Goal: Find specific page/section: Find specific page/section

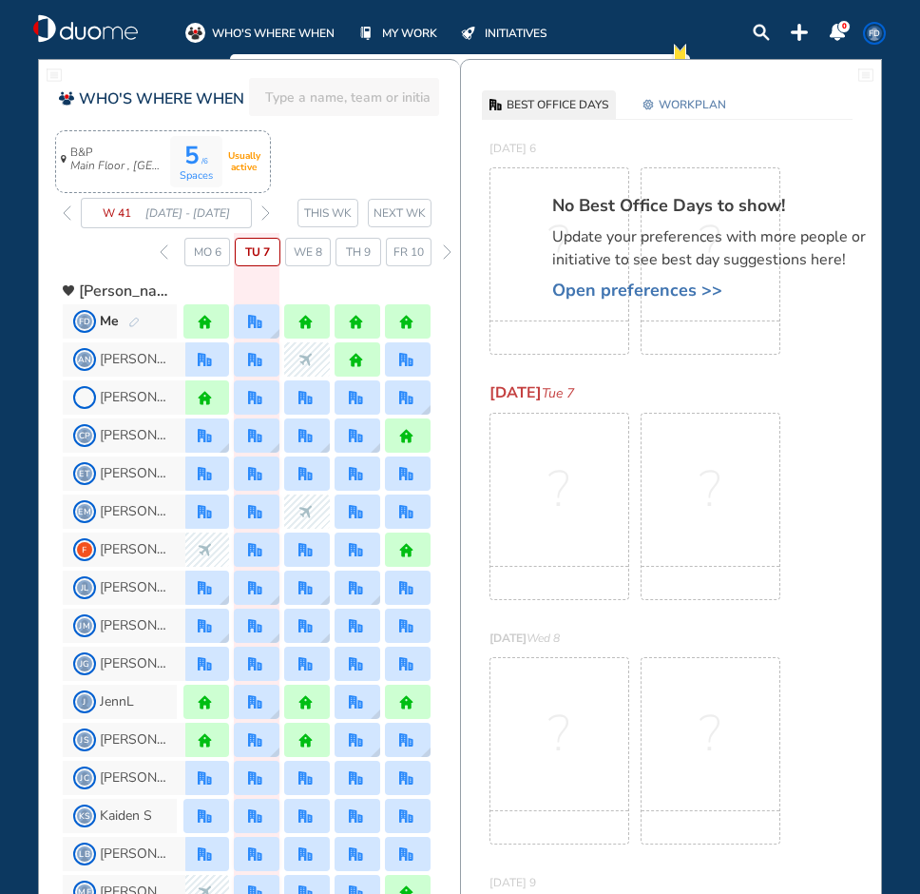
click at [83, 161] on icon "Main Floor , [GEOGRAPHIC_DATA]" at bounding box center [117, 166] width 95 height 13
click at [85, 141] on div "B&P Main Floor , Hotel Cubicle" at bounding box center [113, 159] width 105 height 56
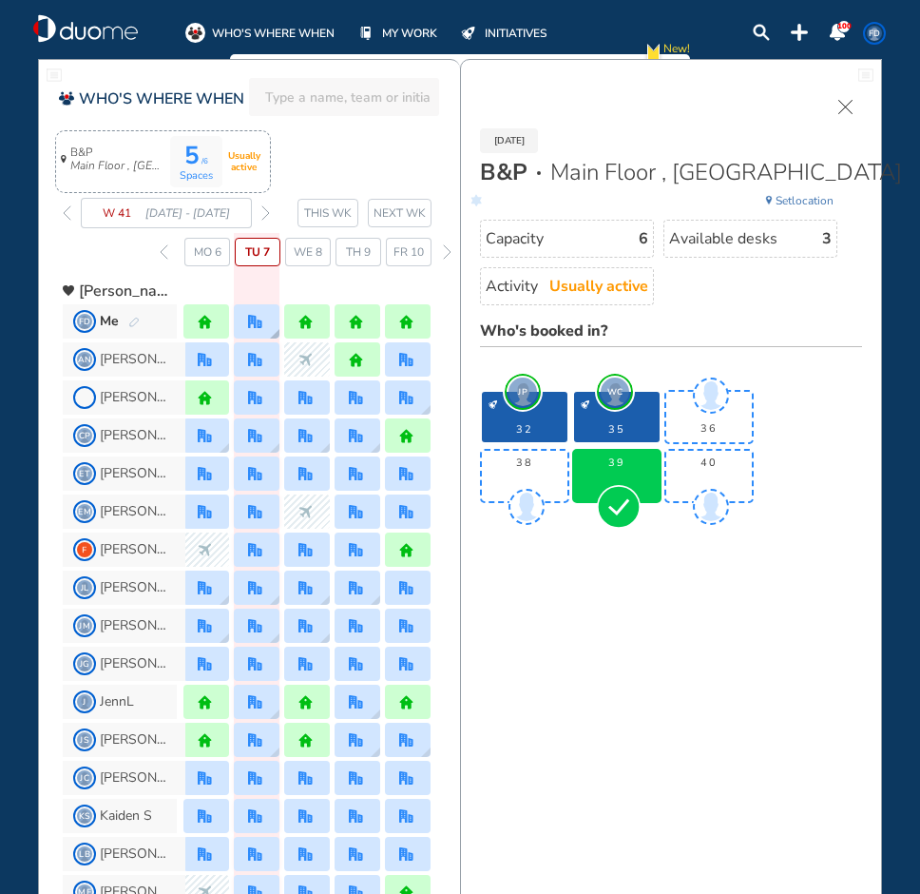
click at [260, 318] on img "office" at bounding box center [255, 322] width 14 height 14
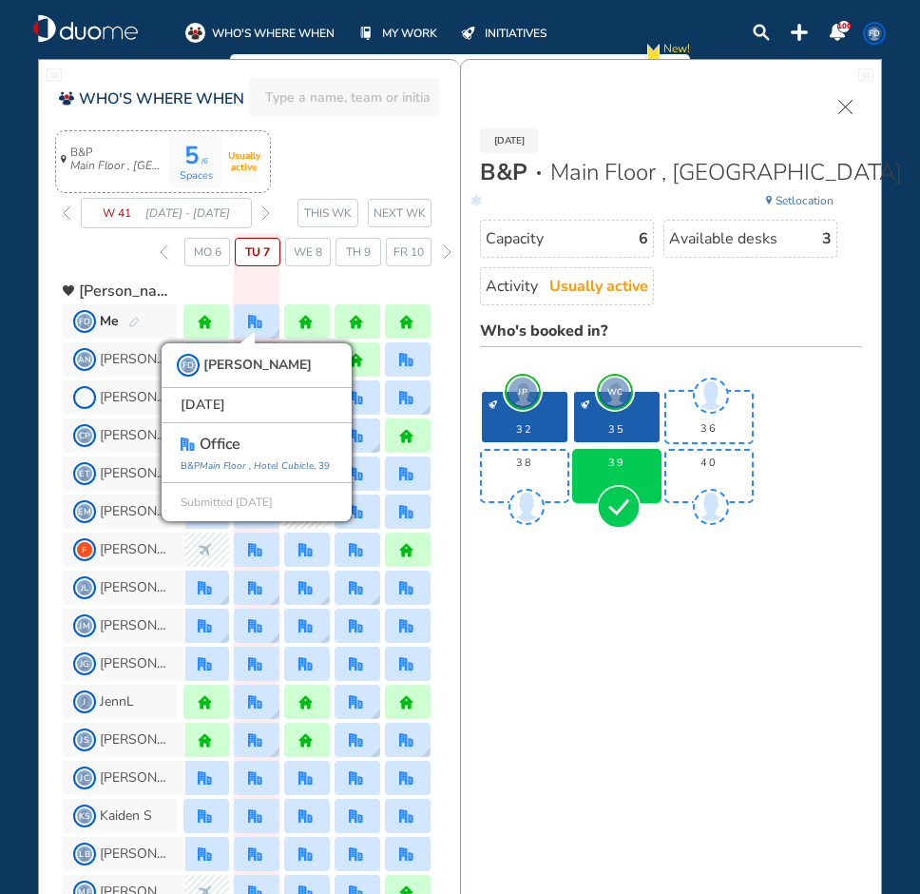
click at [377, 148] on div "5 /6 Spaces Usually active B&P Main Floor , [GEOGRAPHIC_DATA] W 41 [DATE] - [DA…" at bounding box center [261, 200] width 397 height 131
